Goal: Information Seeking & Learning: Learn about a topic

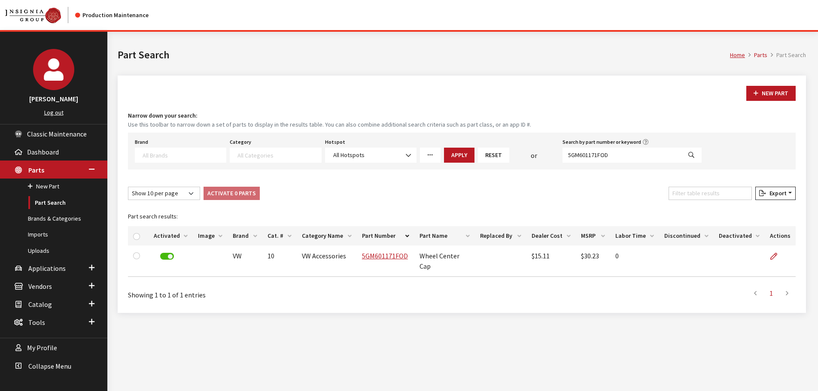
select select
click at [34, 267] on span "Applications" at bounding box center [46, 268] width 37 height 9
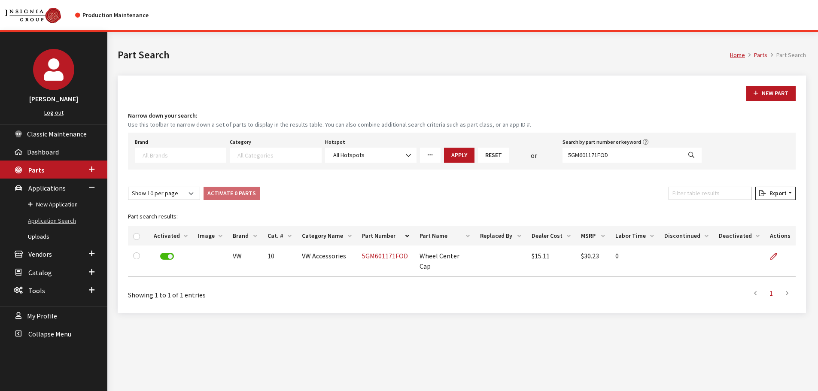
click at [37, 218] on link "Application Search" at bounding box center [53, 221] width 107 height 16
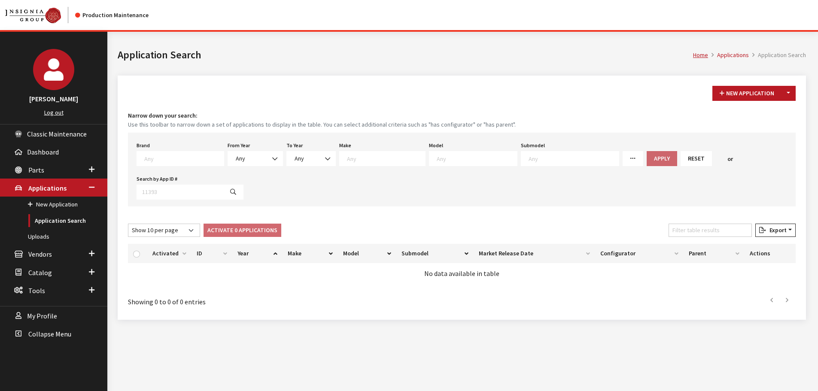
click at [171, 159] on textarea "Search" at bounding box center [183, 159] width 79 height 8
type textarea "maz"
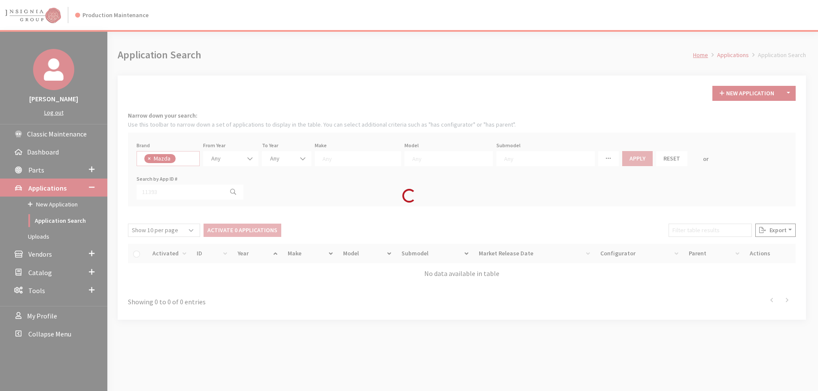
select select "4"
select select
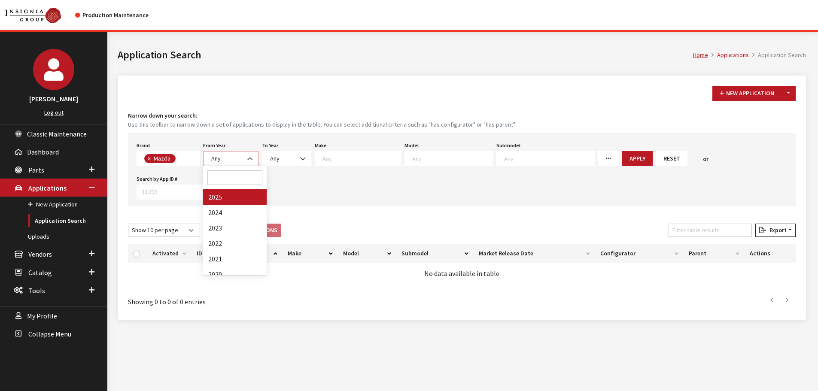
click at [218, 162] on span "Any" at bounding box center [215, 159] width 9 height 8
